Goal: Information Seeking & Learning: Learn about a topic

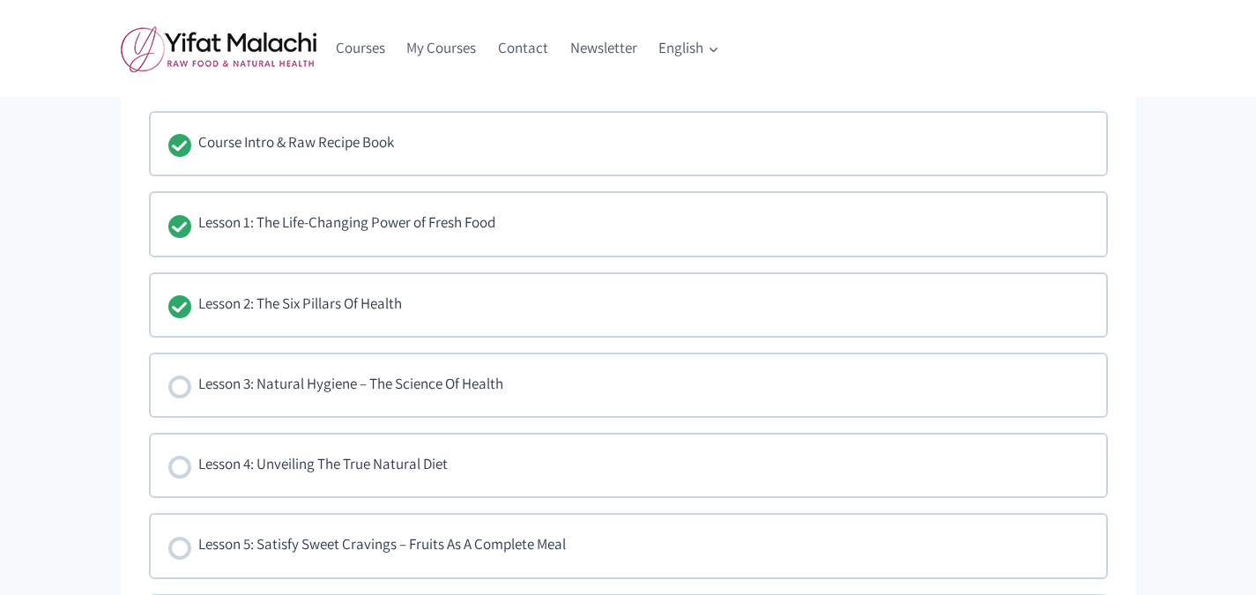
scroll to position [1205, 0]
click at [213, 380] on div "Lesson 3: Natural Hygiene – The Science Of Health" at bounding box center [350, 382] width 305 height 26
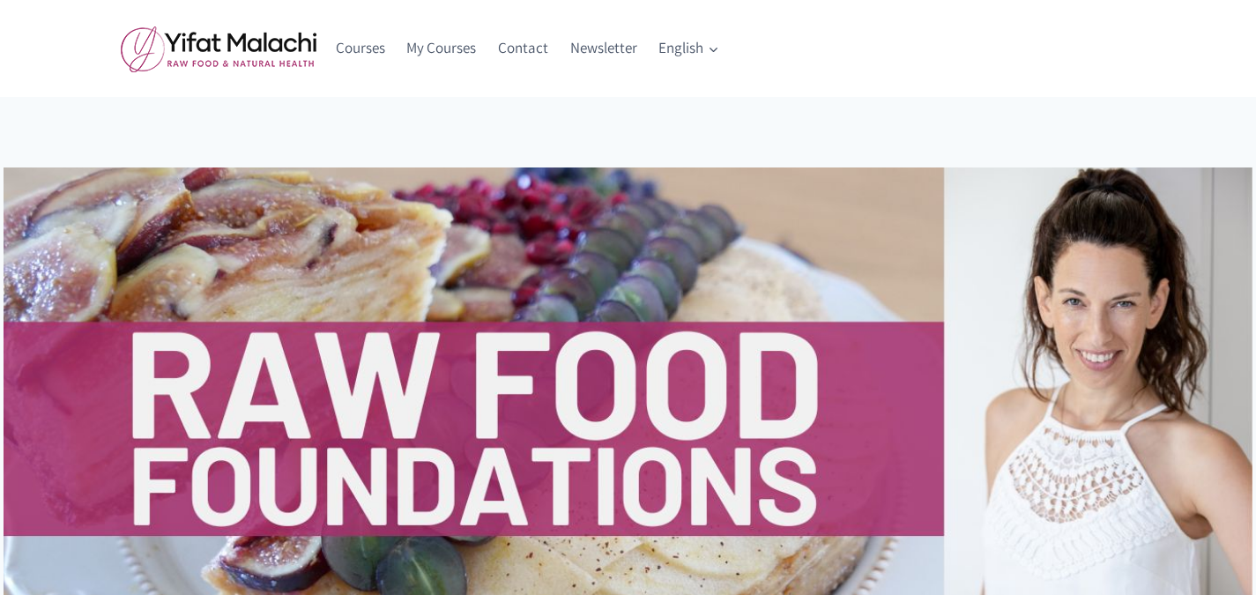
scroll to position [1205, 0]
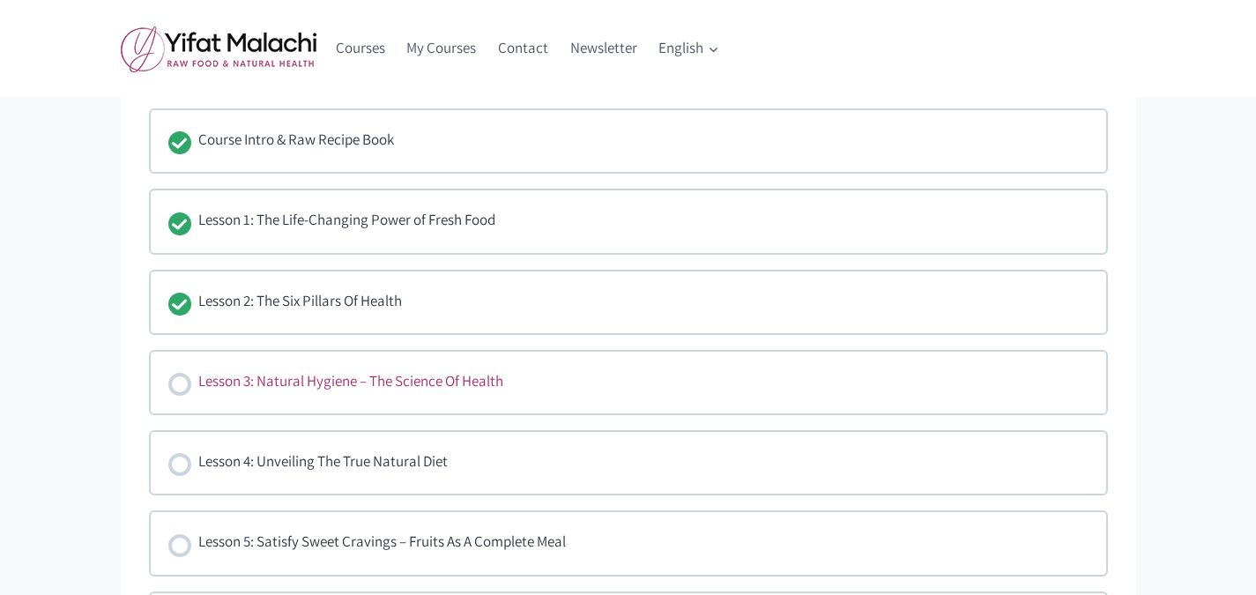
click at [351, 388] on div "Lesson 3: Natural Hygiene – The Science Of Health" at bounding box center [350, 382] width 305 height 26
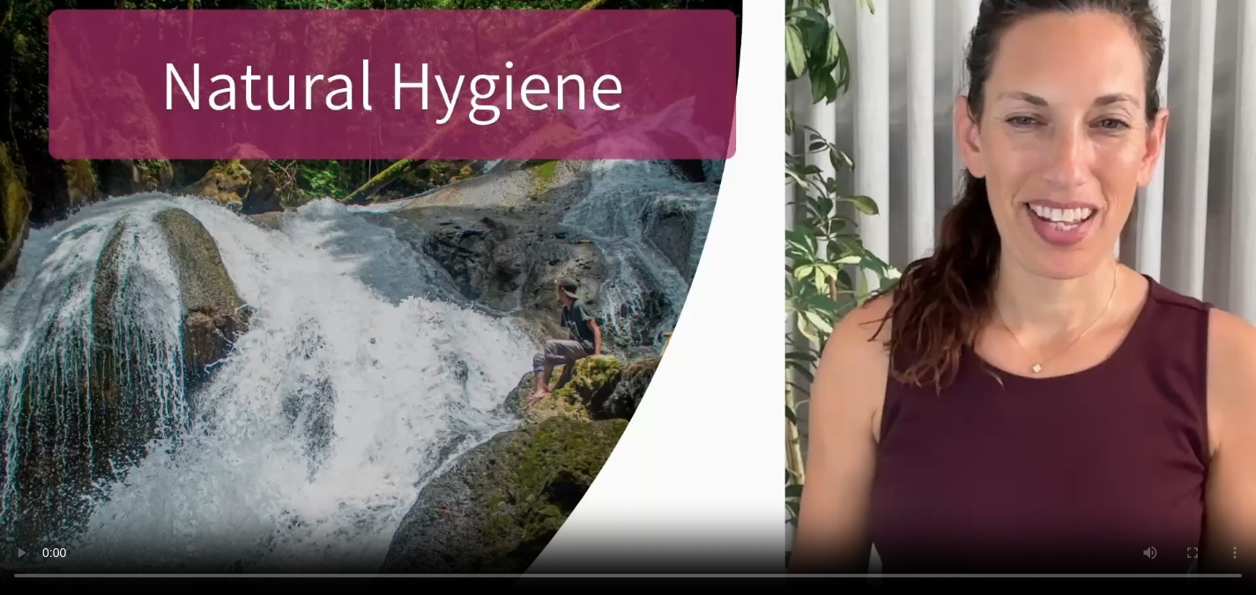
scroll to position [302, 0]
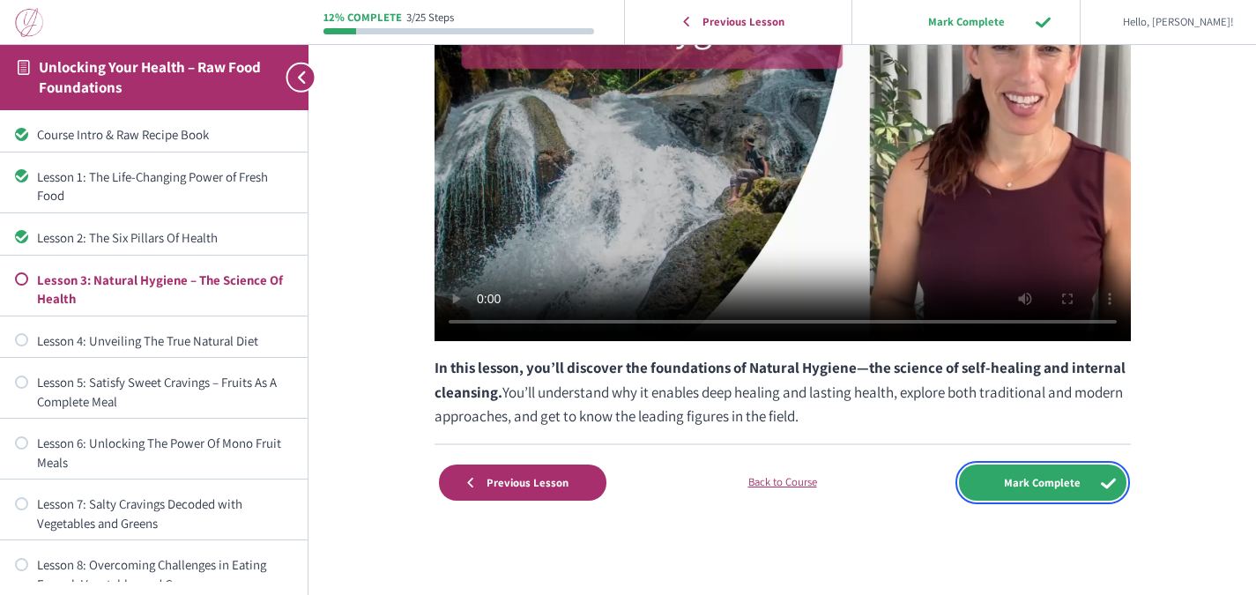
click at [1030, 490] on input "Mark Complete" at bounding box center [1042, 482] width 167 height 36
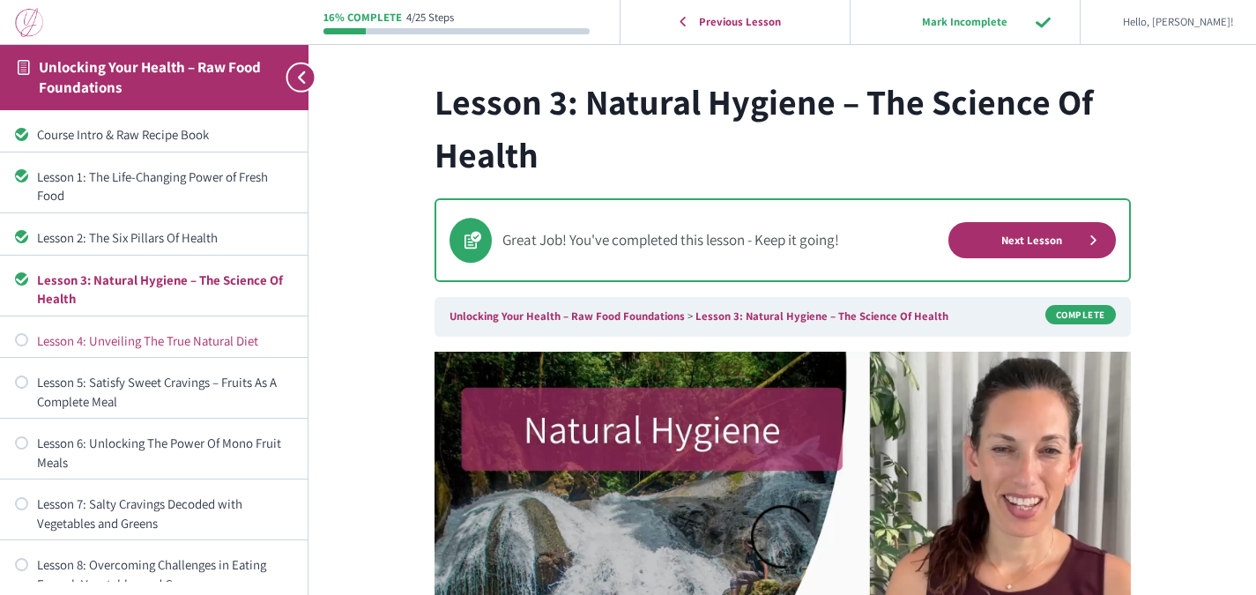
click at [168, 337] on div "Lesson 4: Unveiling The True Natural Diet" at bounding box center [165, 340] width 256 height 19
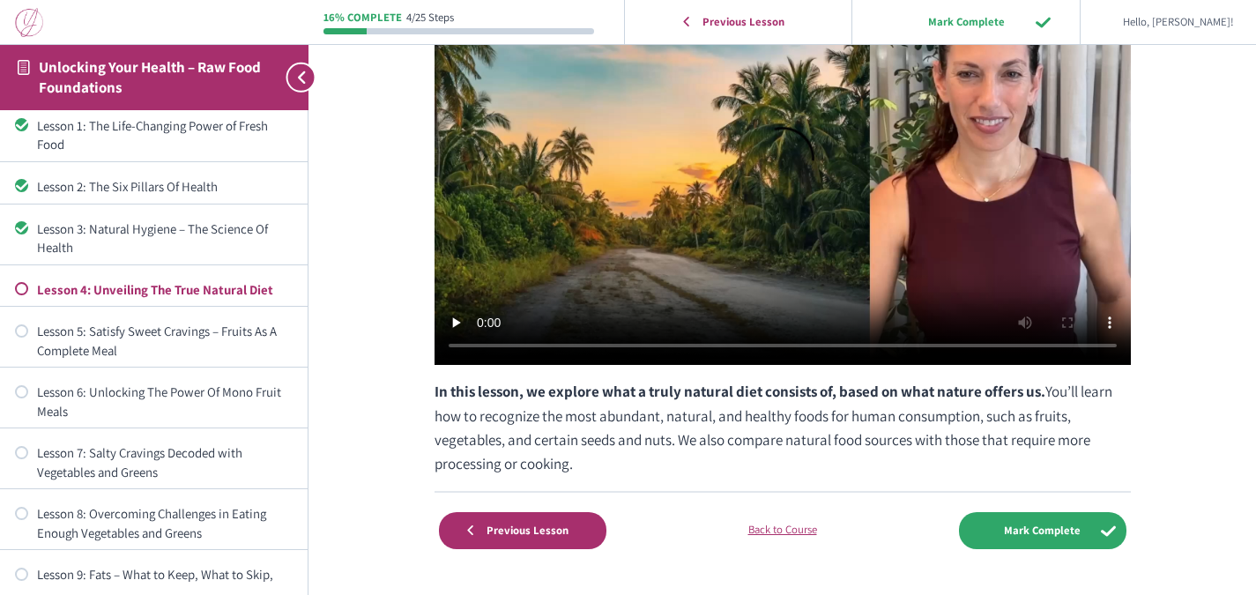
scroll to position [273, 0]
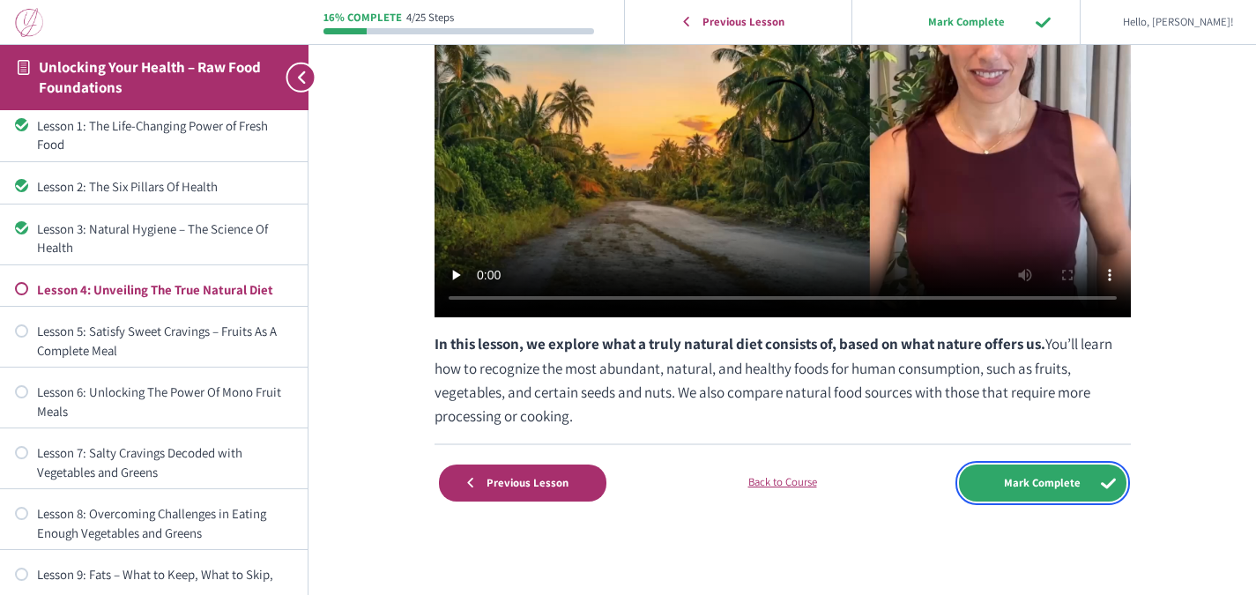
click at [1043, 478] on input "Mark Complete" at bounding box center [1042, 482] width 167 height 36
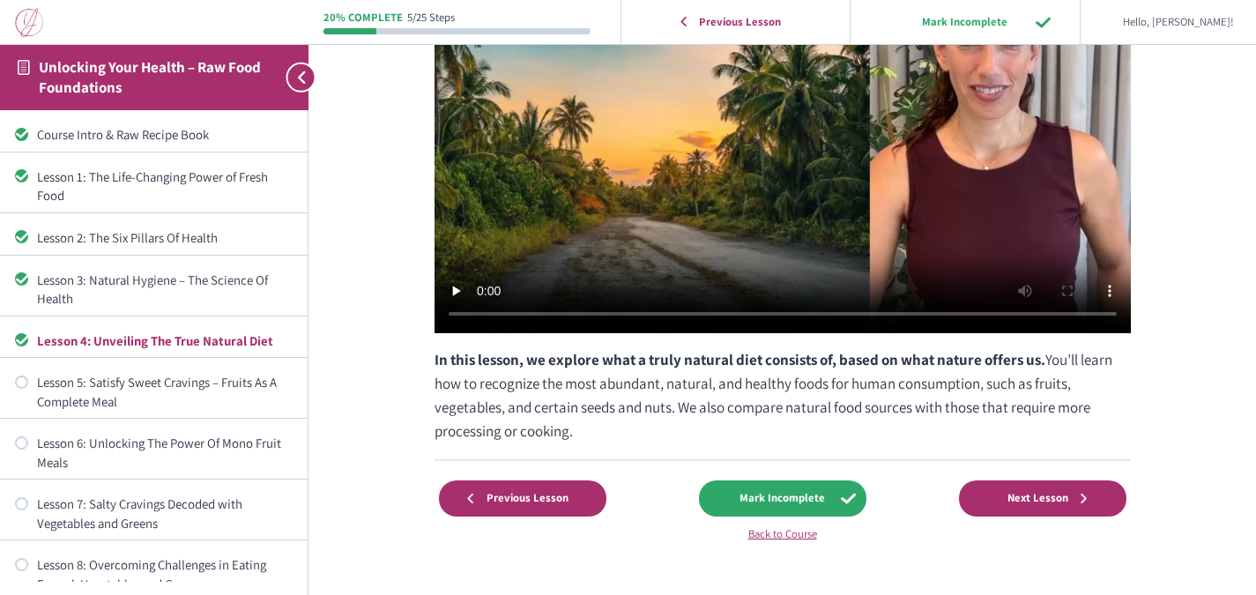
scroll to position [360, 0]
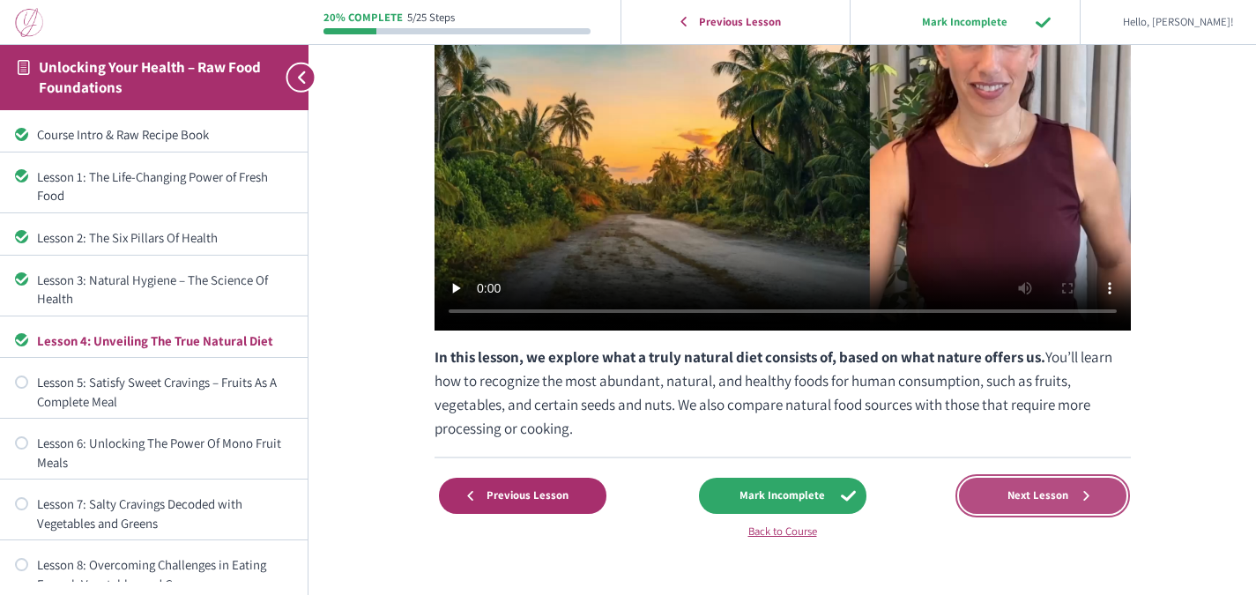
click at [1048, 489] on span "Next Lesson" at bounding box center [1038, 495] width 84 height 14
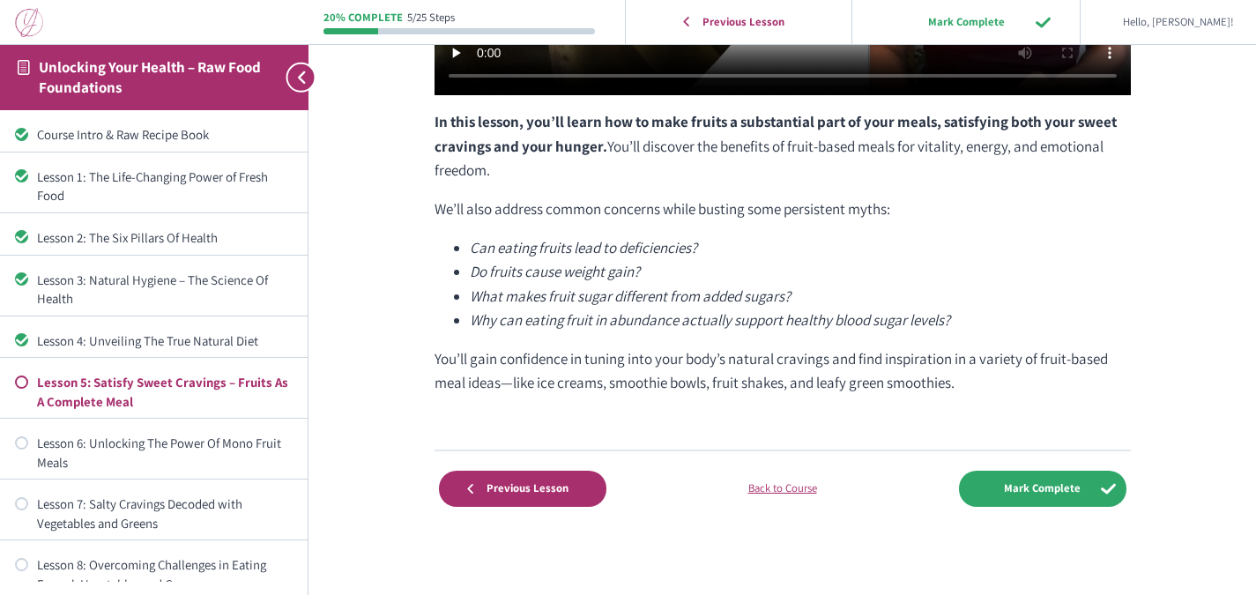
scroll to position [554, 0]
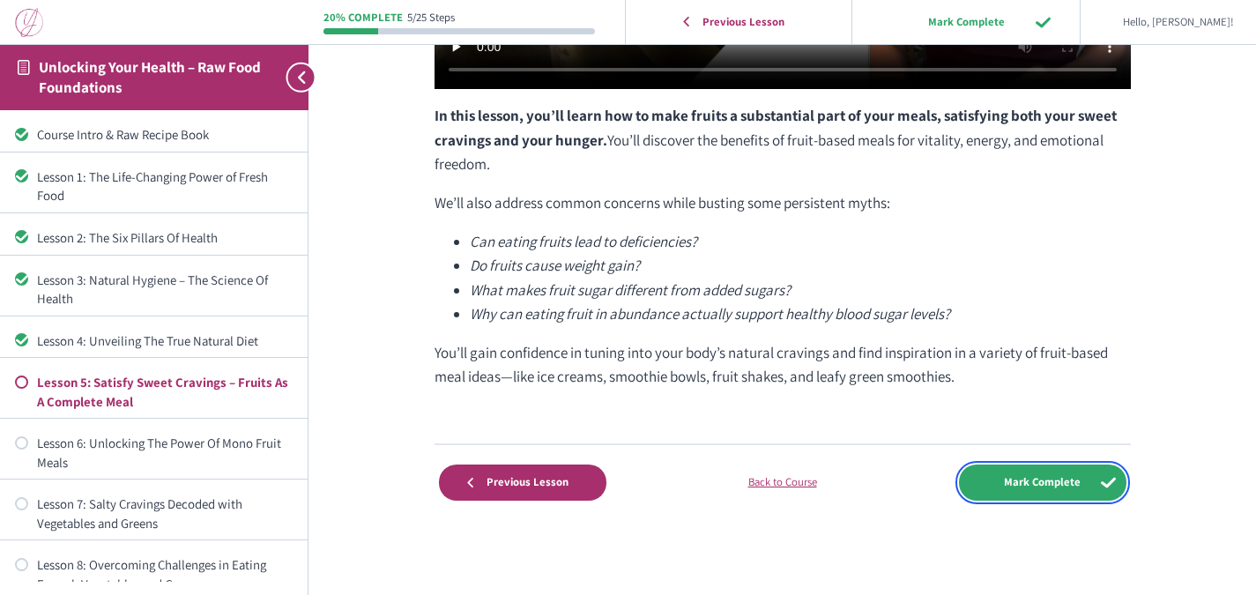
click at [1034, 480] on input "Mark Complete" at bounding box center [1042, 482] width 167 height 36
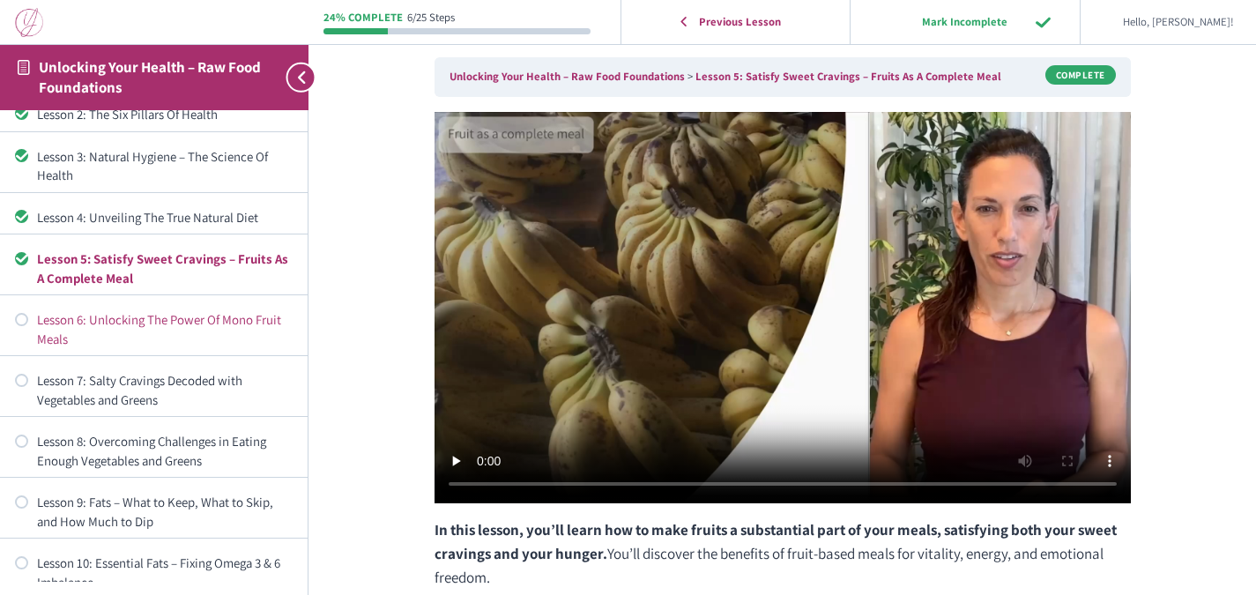
scroll to position [241, 0]
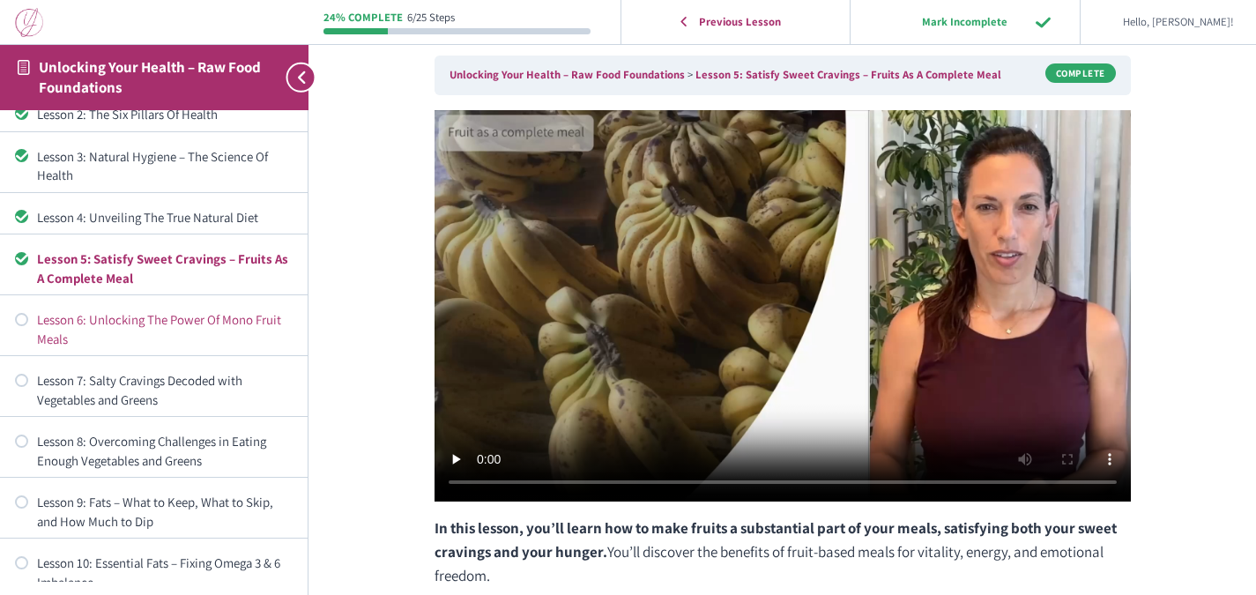
click at [82, 323] on div "Lesson 6: Unlocking The Power Of Mono Fruit Meals" at bounding box center [165, 329] width 256 height 38
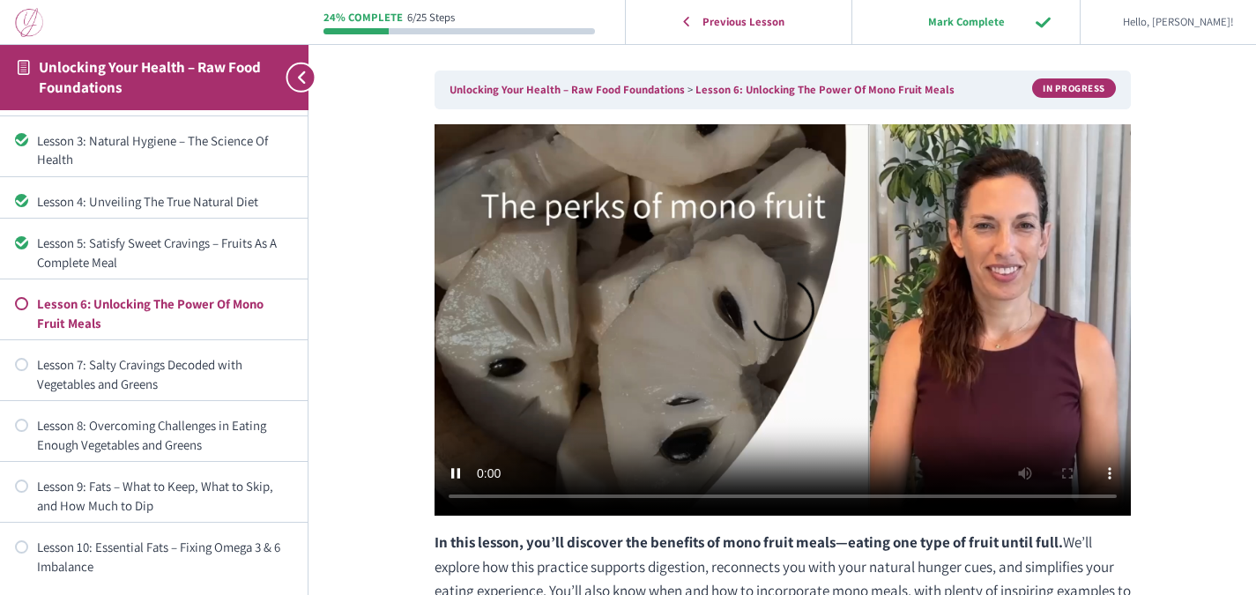
scroll to position [108, 0]
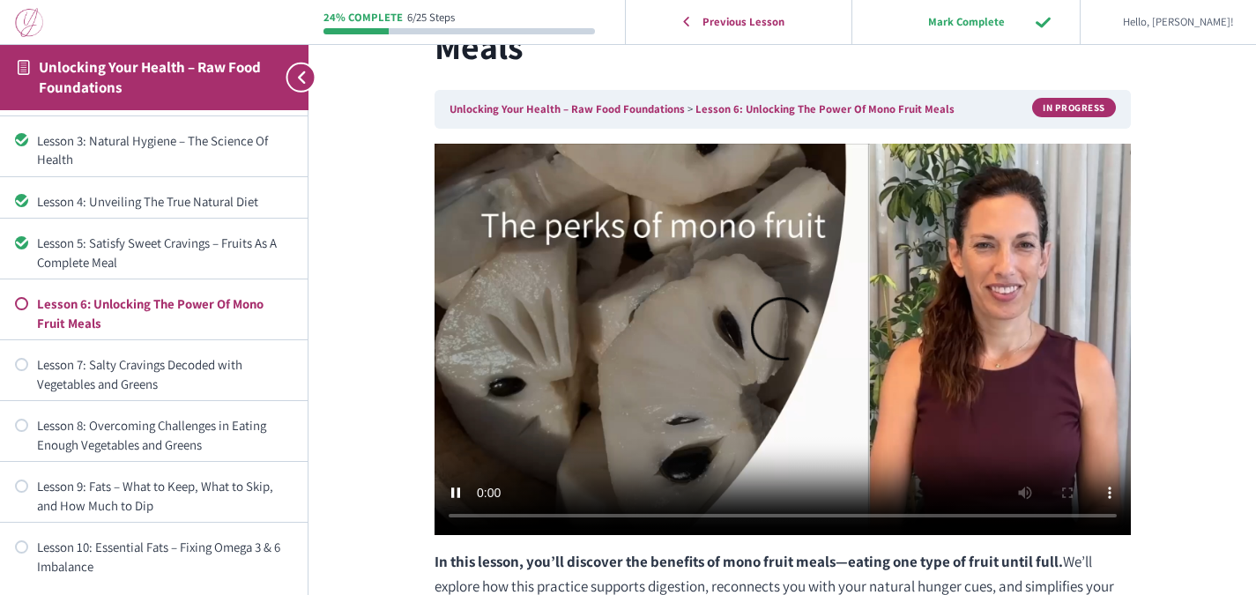
click at [457, 269] on video at bounding box center [782, 339] width 696 height 391
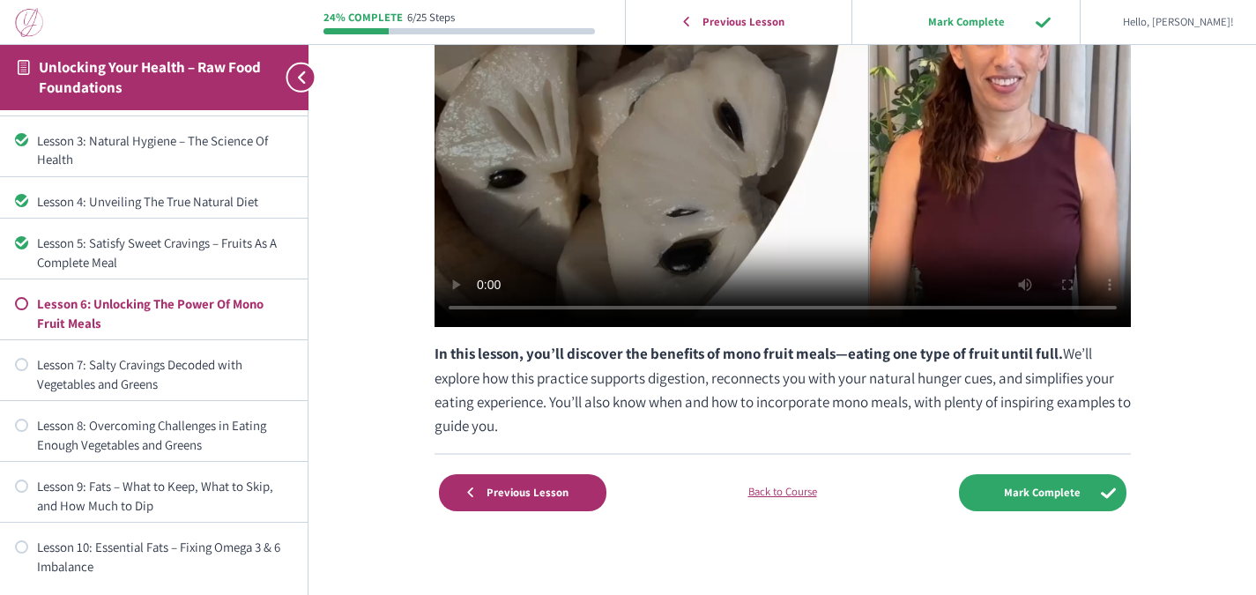
scroll to position [326, 0]
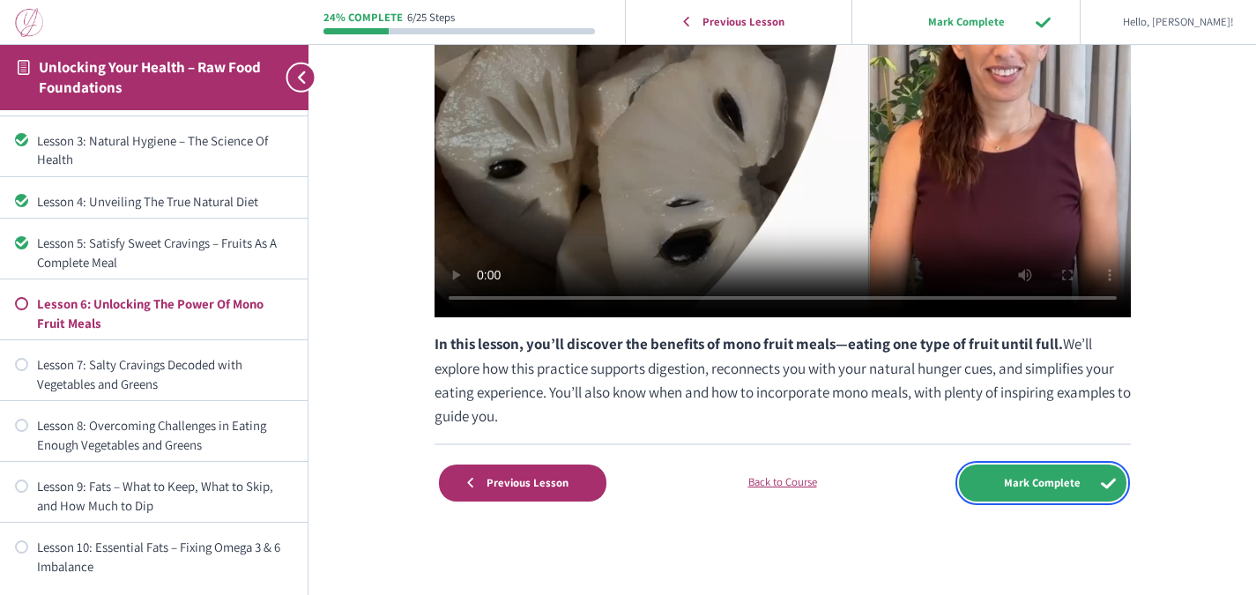
click at [1063, 478] on input "Mark Complete" at bounding box center [1042, 482] width 167 height 36
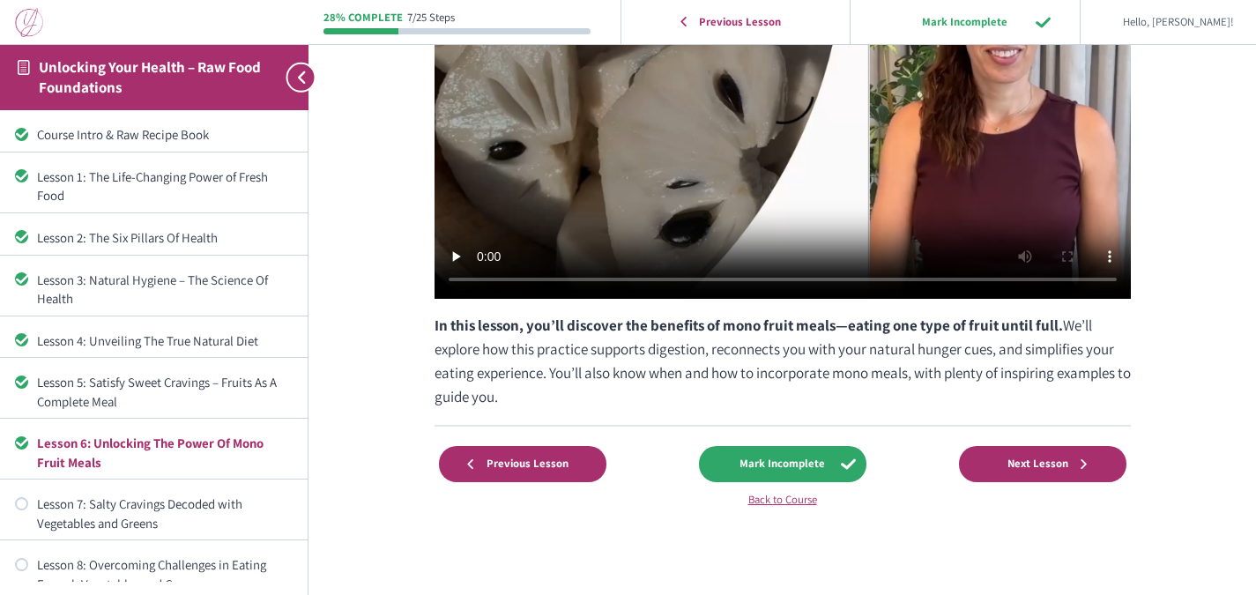
scroll to position [452, 0]
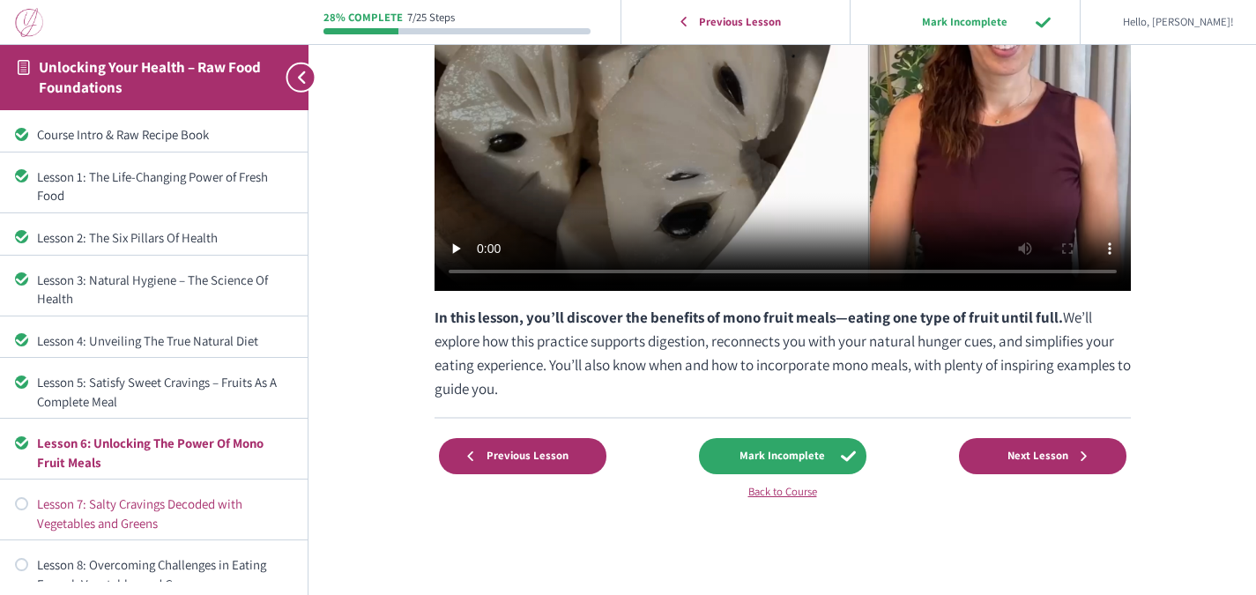
click at [152, 511] on div "Lesson 7: Salty Cravings Decoded with Vegetables and Greens" at bounding box center [165, 513] width 256 height 38
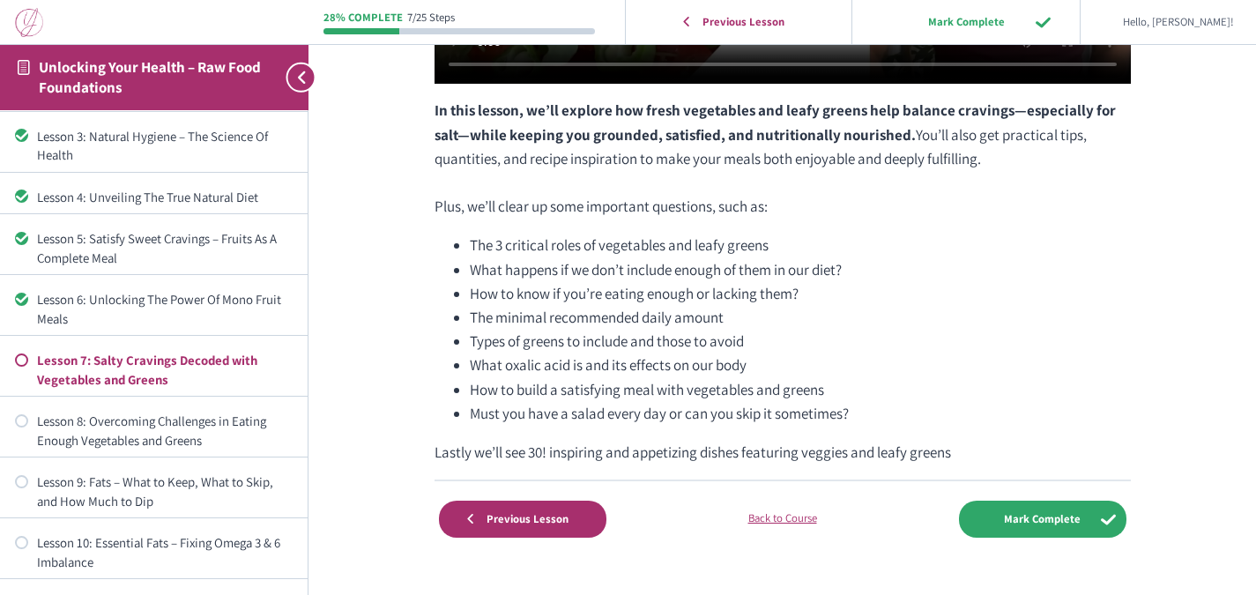
scroll to position [596, 0]
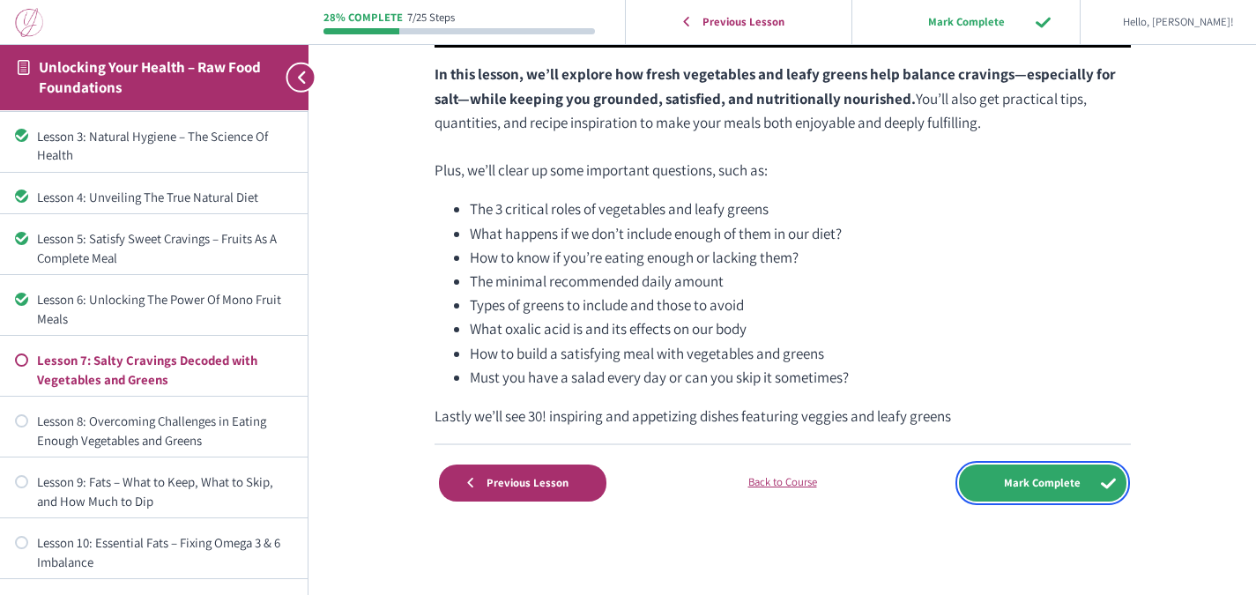
click at [1023, 474] on input "Mark Complete" at bounding box center [1042, 482] width 167 height 36
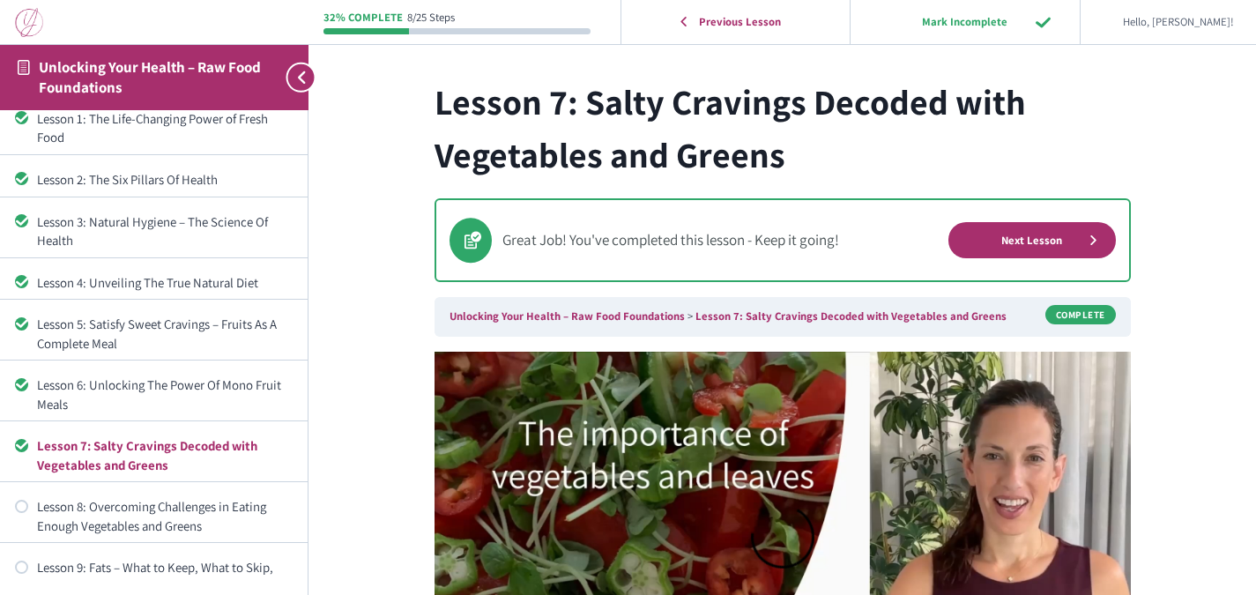
scroll to position [60, 0]
click at [123, 505] on div "Lesson 8: Overcoming Challenges in Eating Enough Vegetables and Greens" at bounding box center [165, 514] width 256 height 38
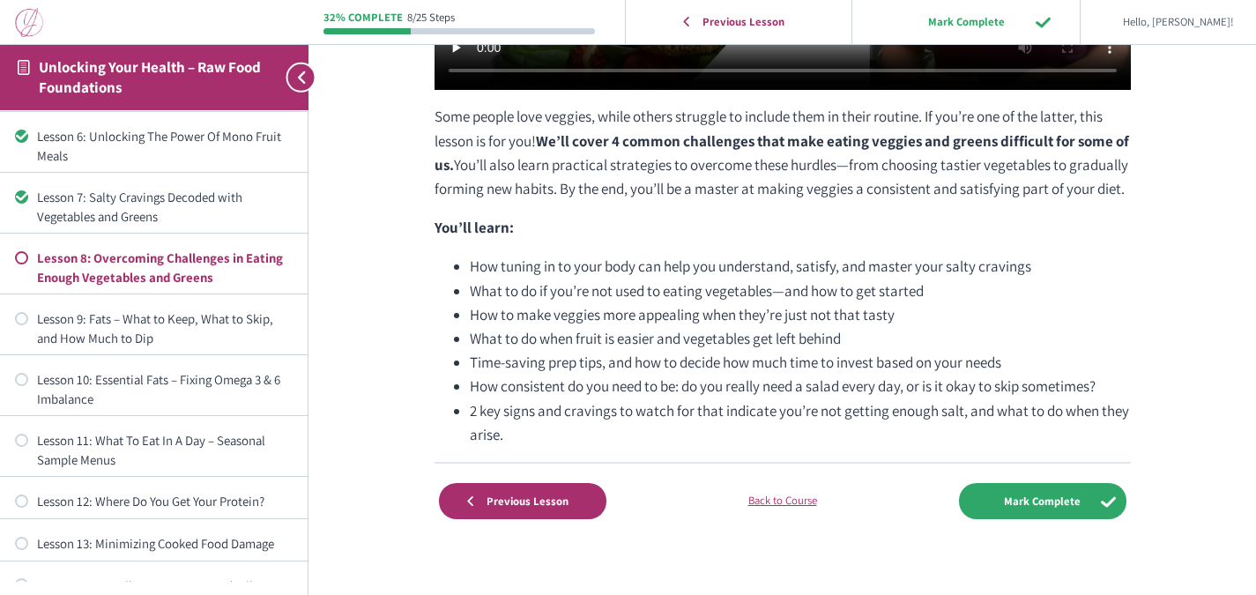
scroll to position [572, 0]
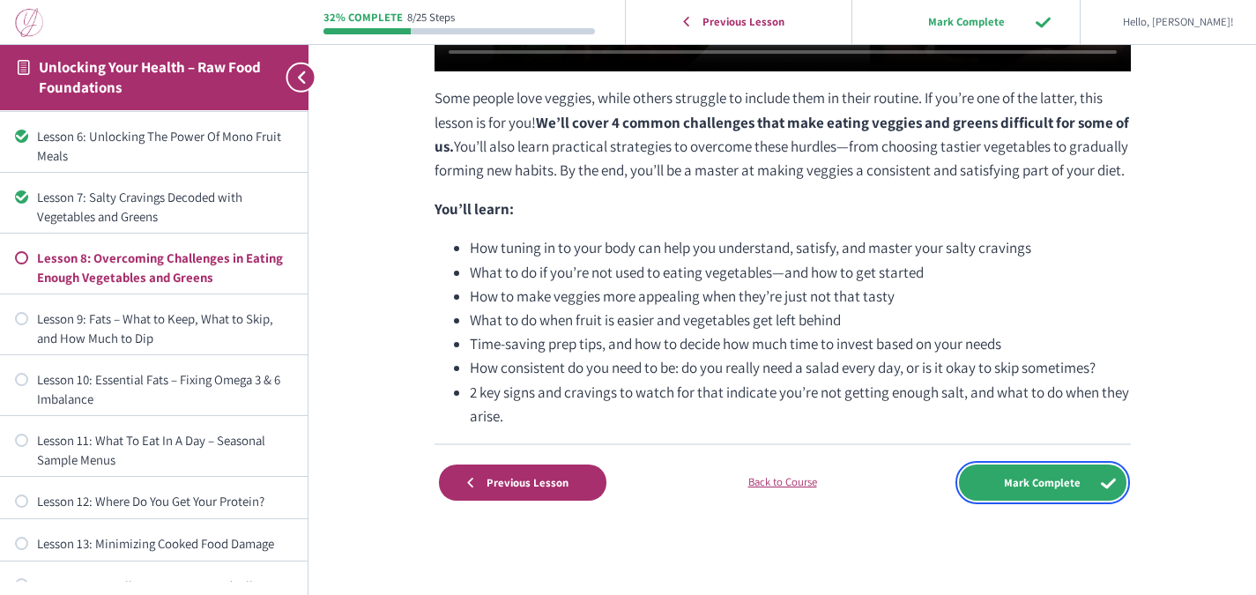
click at [1027, 478] on input "Mark Complete" at bounding box center [1042, 482] width 167 height 36
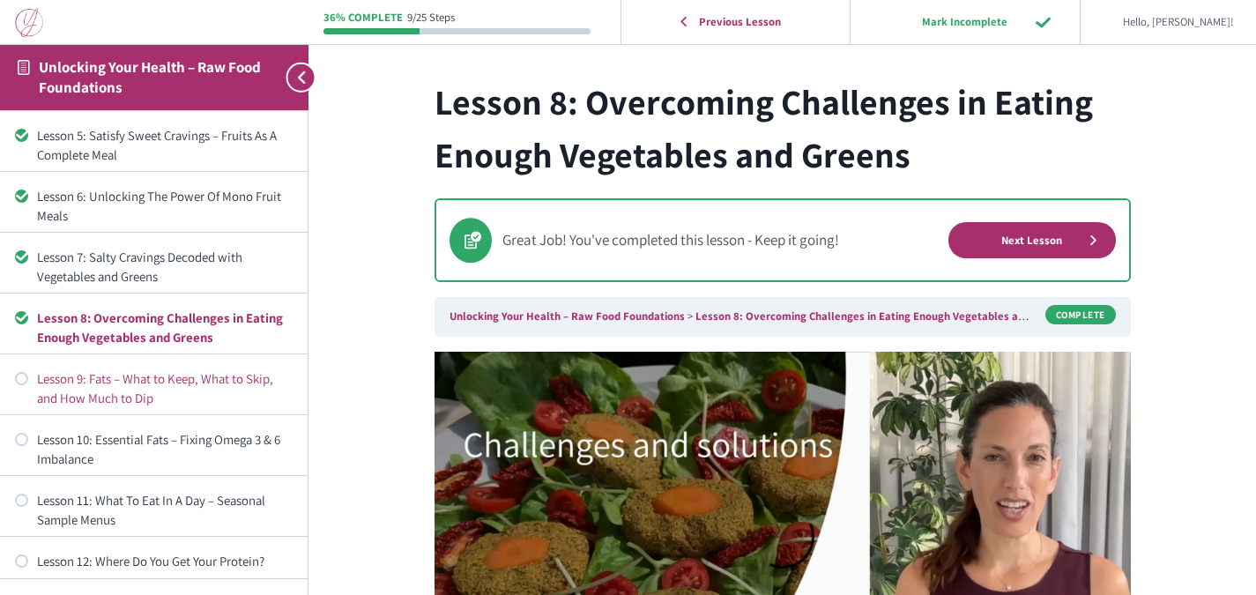
scroll to position [251, 0]
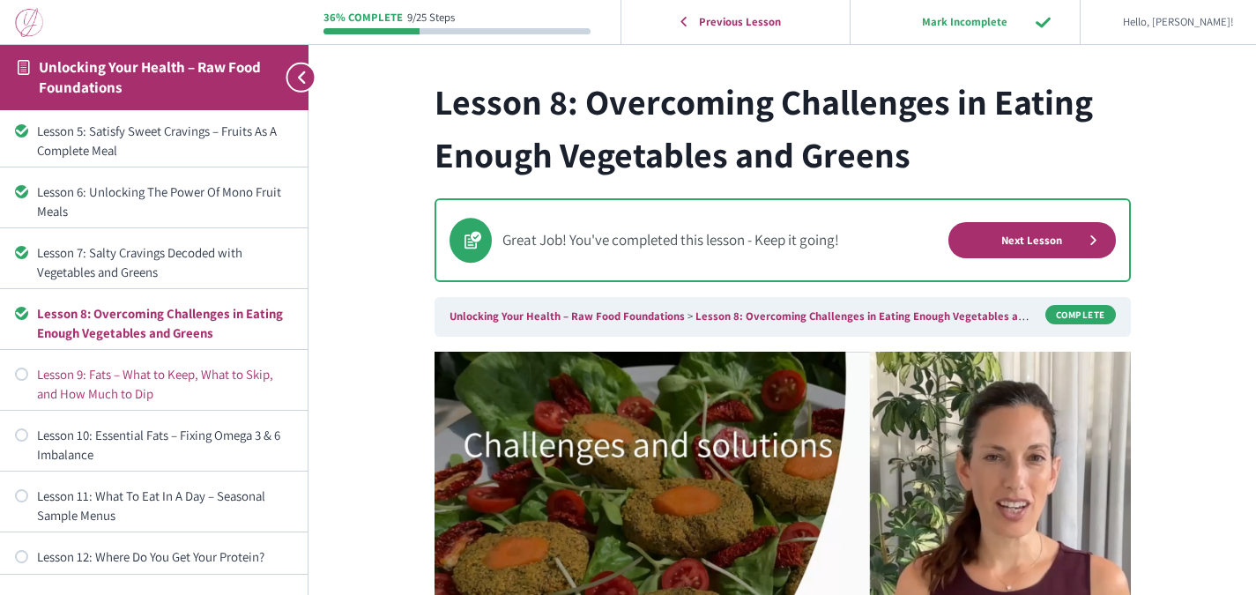
click at [100, 385] on div "Lesson 9: Fats – What to Keep, What to Skip, and How Much to Dip" at bounding box center [165, 384] width 256 height 38
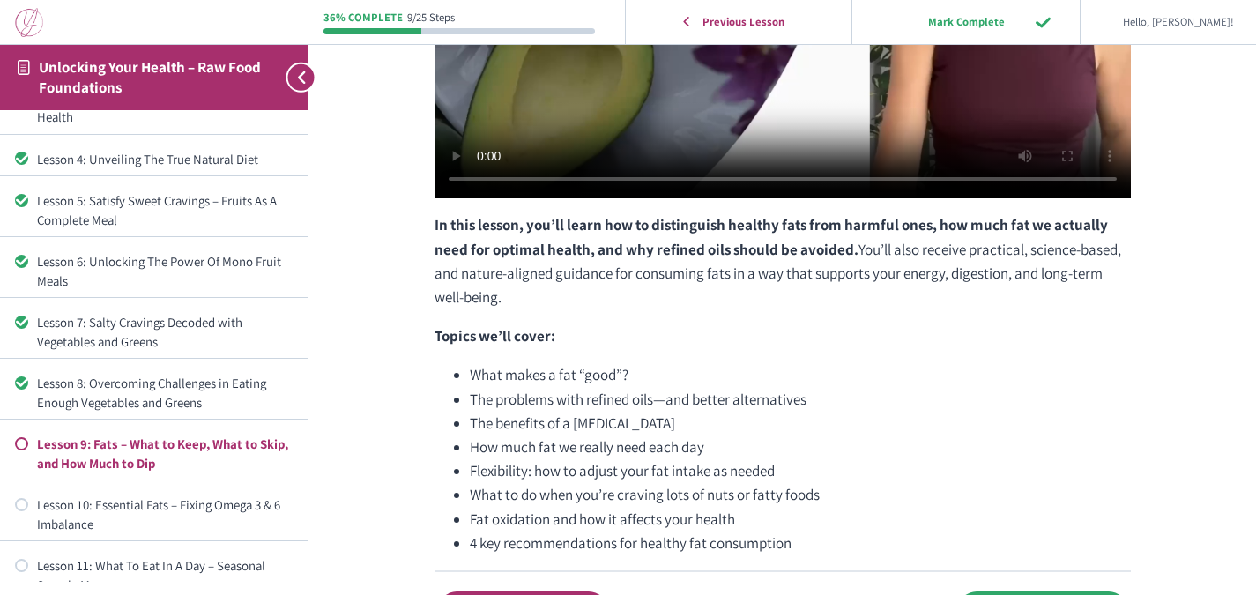
scroll to position [572, 0]
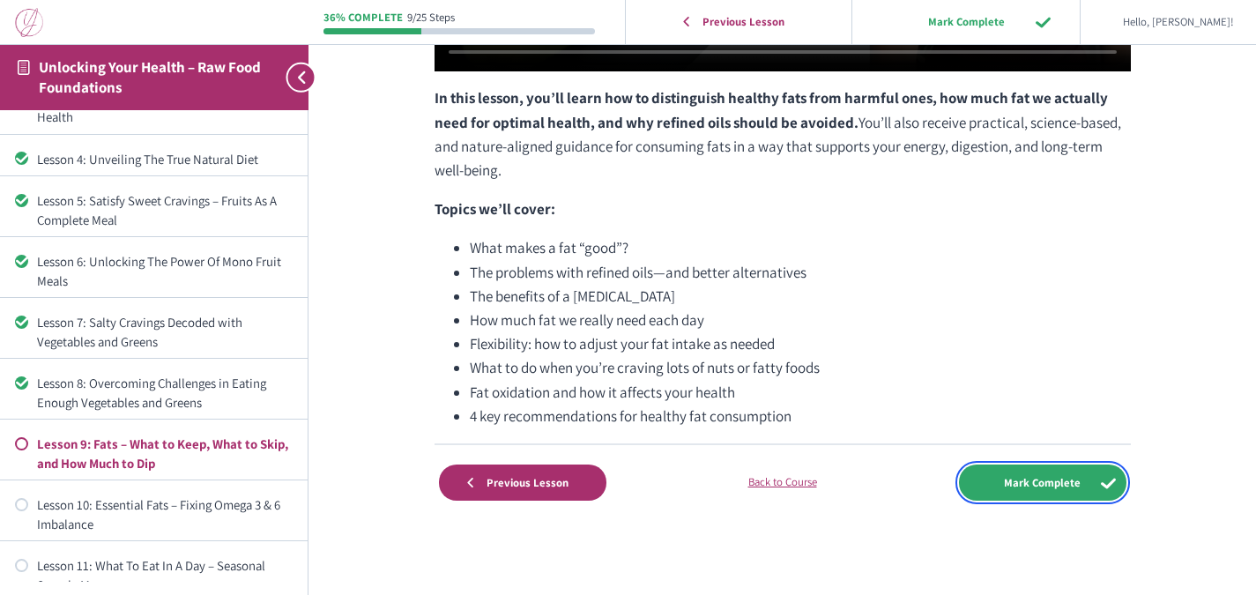
click at [1009, 484] on input "Mark Complete" at bounding box center [1042, 482] width 167 height 36
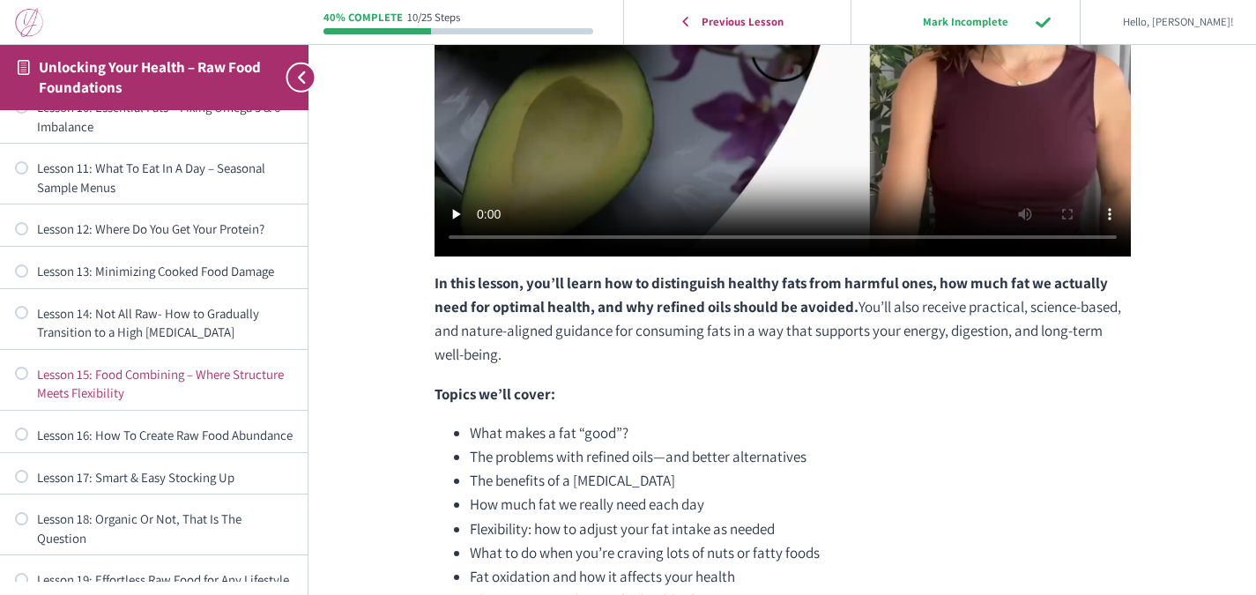
scroll to position [757, 0]
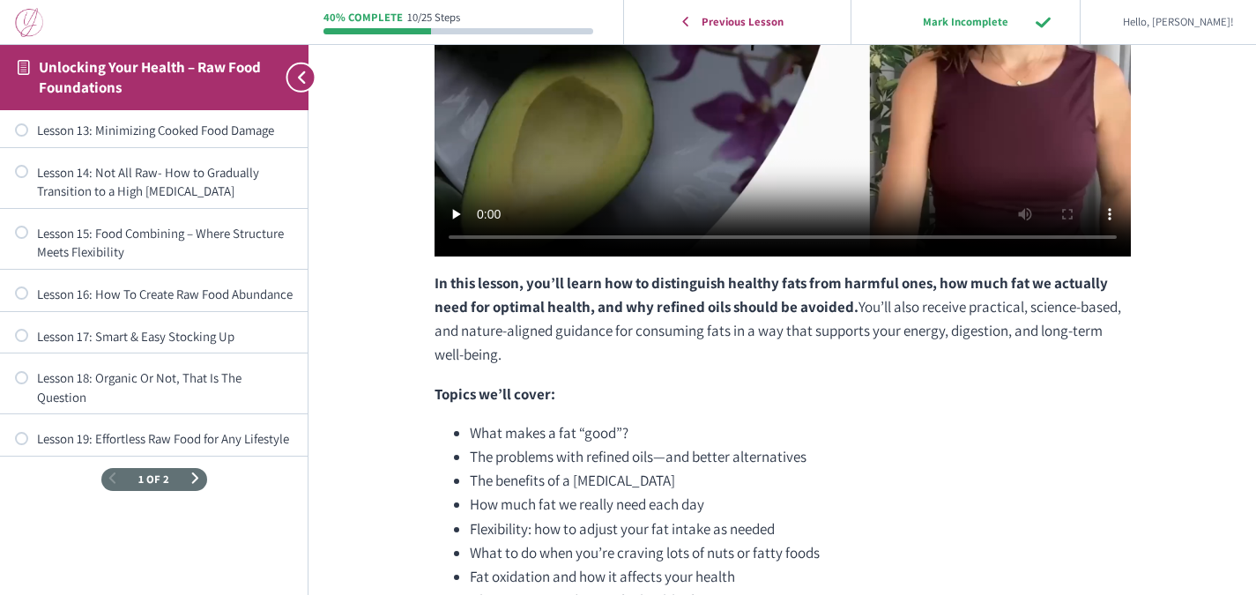
click at [156, 484] on span "1 of 2" at bounding box center [153, 479] width 31 height 11
click at [189, 480] on span "Next Page" at bounding box center [194, 478] width 11 height 11
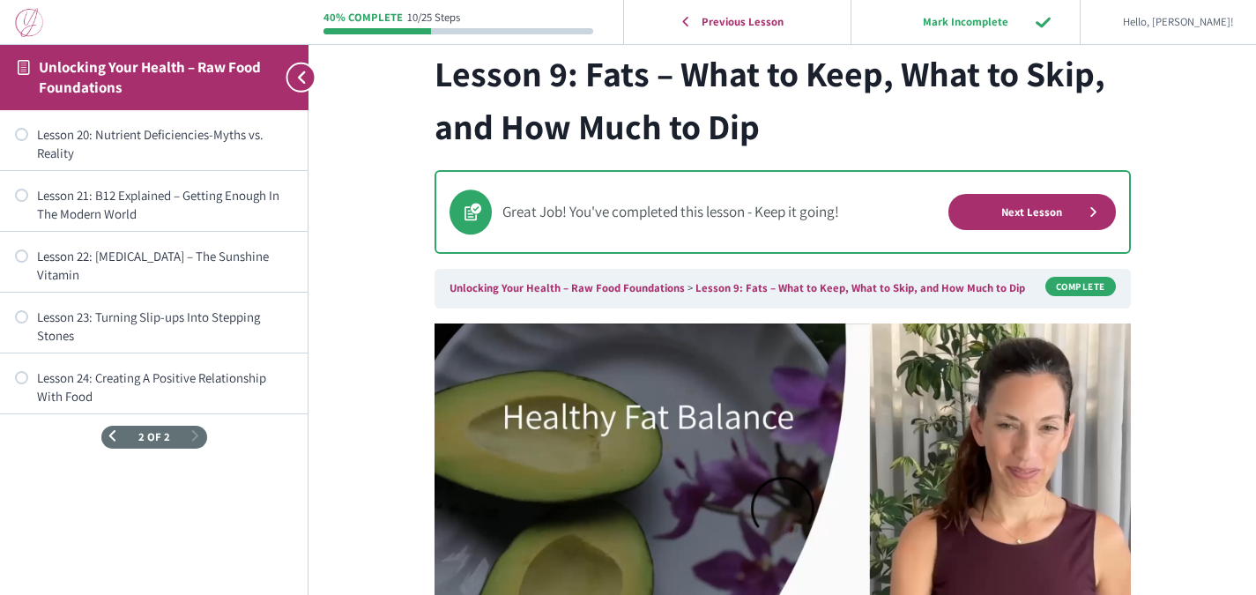
scroll to position [0, 0]
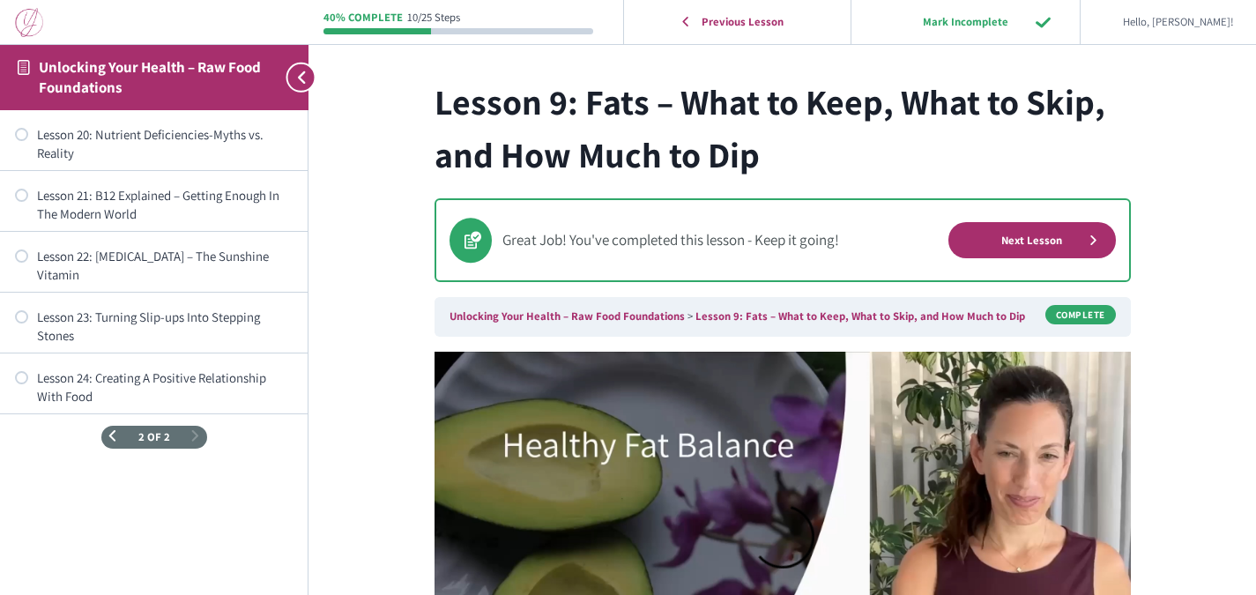
click at [113, 431] on span "Previous Page" at bounding box center [112, 436] width 11 height 11
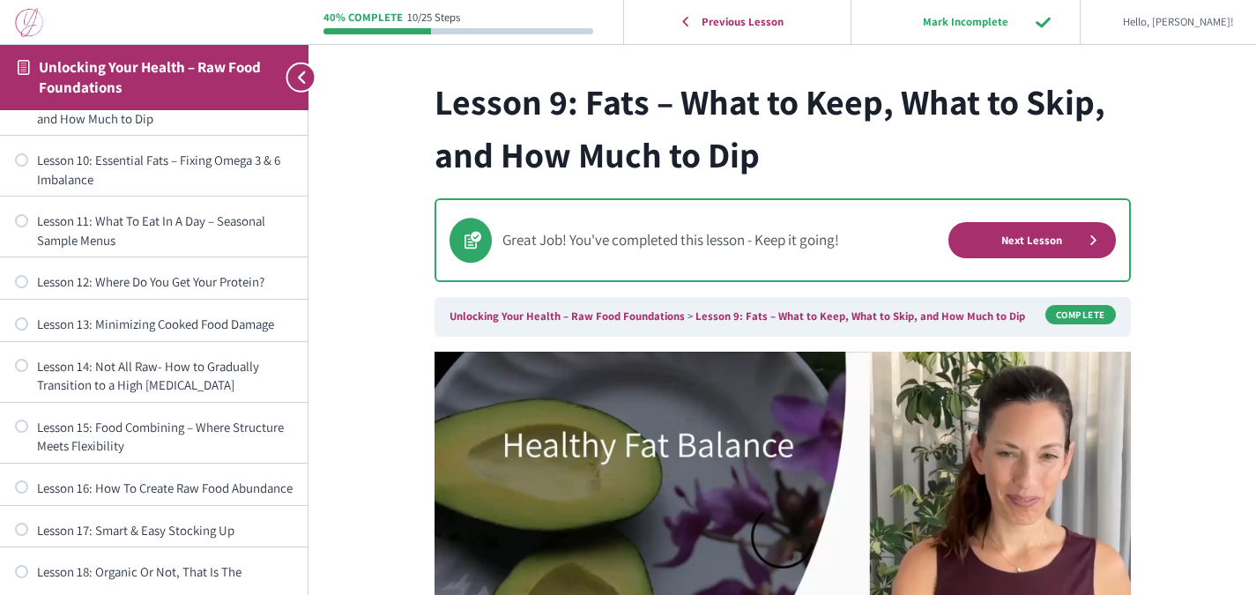
scroll to position [757, 0]
